Goal: Navigation & Orientation: Find specific page/section

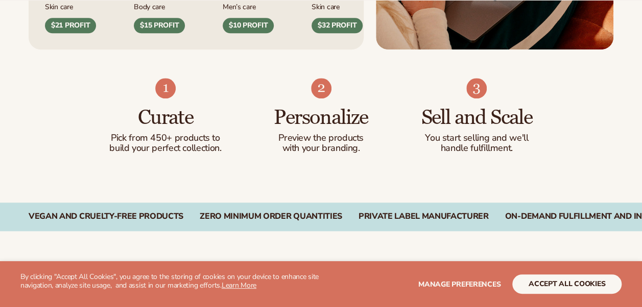
scroll to position [592, 0]
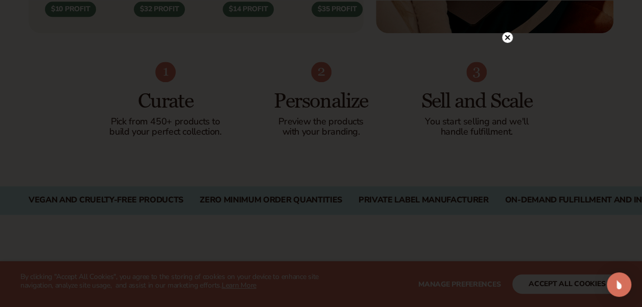
click at [509, 33] on icon at bounding box center [507, 37] width 11 height 11
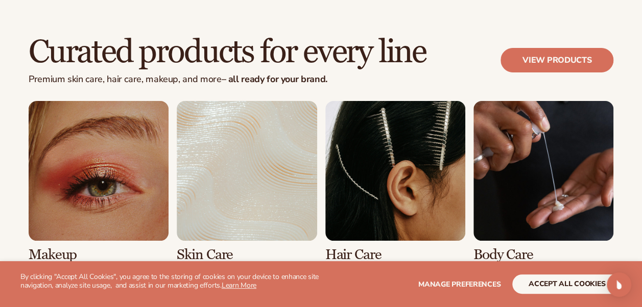
scroll to position [1899, 0]
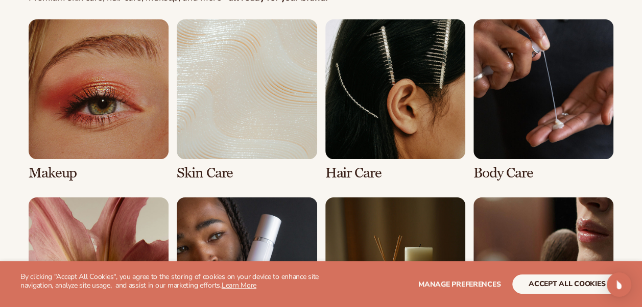
click at [59, 48] on link "1 / 8" at bounding box center [99, 100] width 140 height 162
click at [79, 66] on link "1 / 8" at bounding box center [99, 100] width 140 height 162
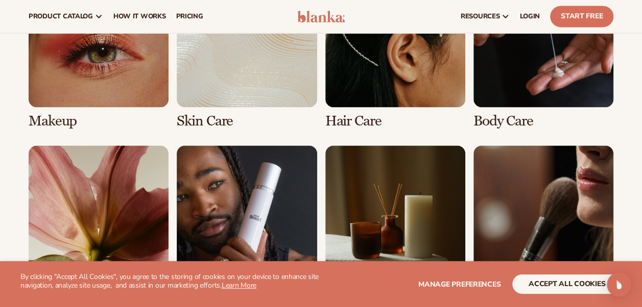
scroll to position [726, 0]
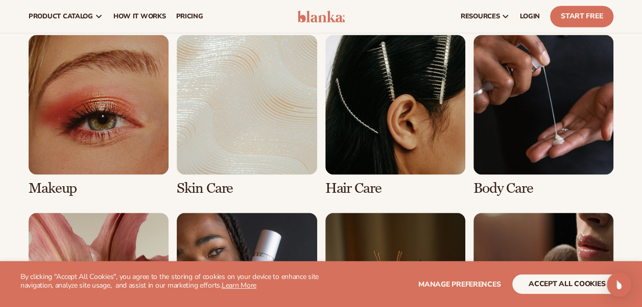
click at [84, 84] on link "1 / 8" at bounding box center [99, 116] width 140 height 162
click at [77, 105] on link "1 / 8" at bounding box center [99, 116] width 140 height 162
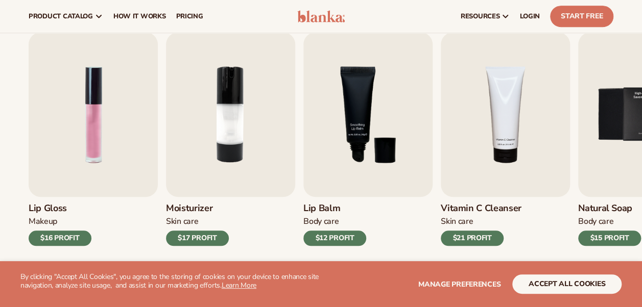
scroll to position [265, 0]
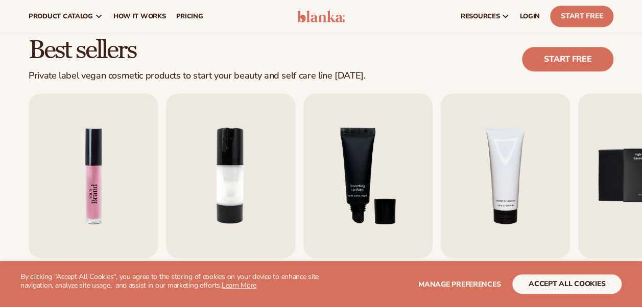
click at [110, 114] on img "1 / 9" at bounding box center [93, 175] width 129 height 165
click at [89, 156] on img "1 / 9" at bounding box center [93, 175] width 129 height 165
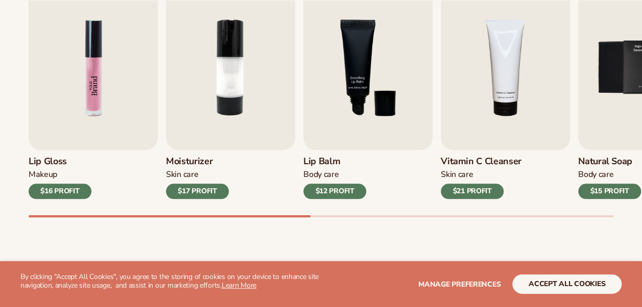
scroll to position [408, 0]
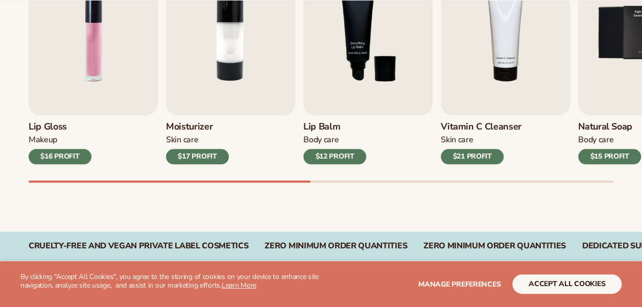
click at [503, 185] on div "Best sellers Private label vegan cosmetic products to start your beauty and sel…" at bounding box center [321, 49] width 642 height 366
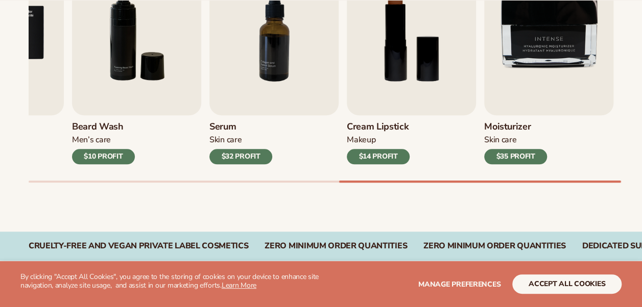
click at [503, 181] on div at bounding box center [321, 182] width 584 height 2
click at [475, 179] on div "Lip Gloss Makeup $16 PROFIT Moisturizer Skin Care $17 PROFIT Lip Balm Body Care…" at bounding box center [335, 66] width 613 height 232
click at [312, 177] on div "Lip Gloss Makeup $16 PROFIT Moisturizer Skin Care $17 PROFIT Lip Balm Body Care…" at bounding box center [335, 66] width 613 height 232
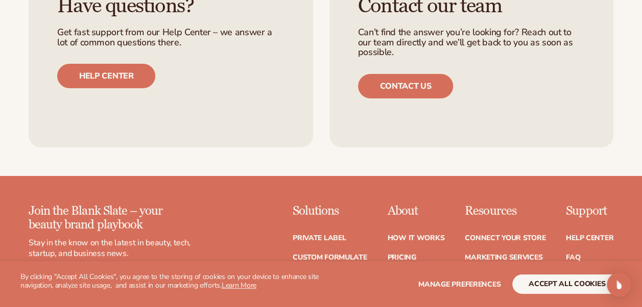
scroll to position [1817, 0]
